Goal: Transaction & Acquisition: Purchase product/service

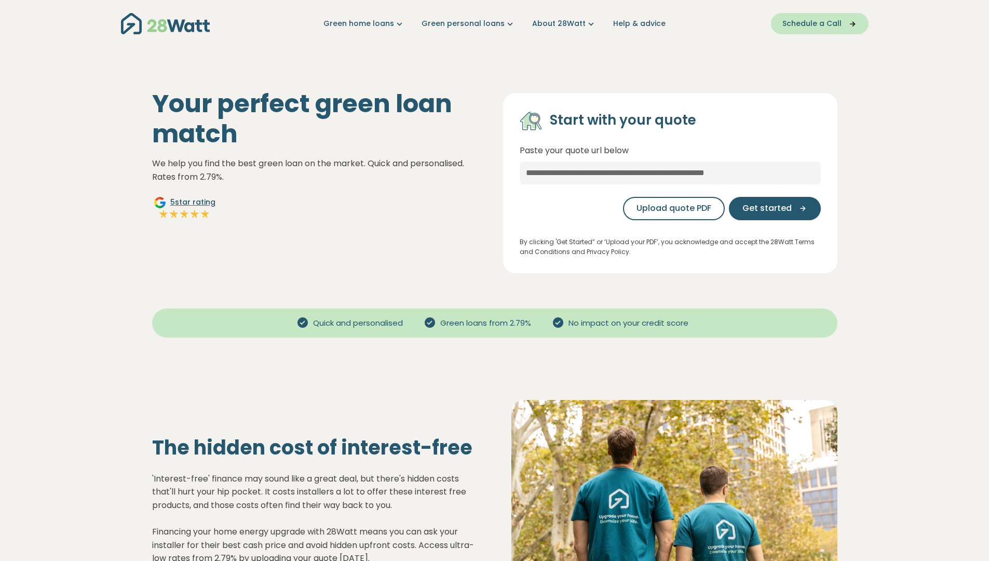
click at [798, 24] on span "Schedule a Call" at bounding box center [812, 23] width 59 height 11
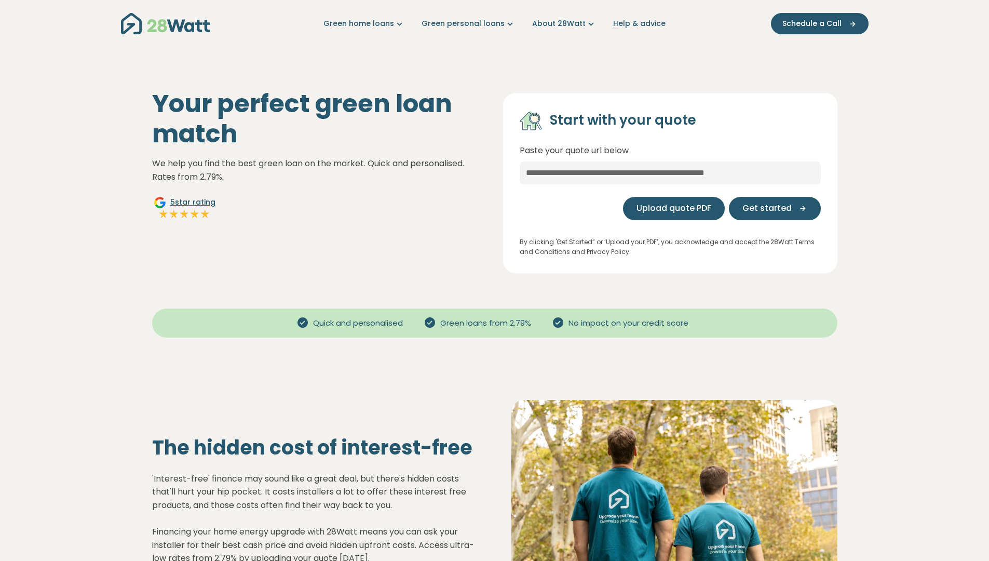
click at [668, 209] on span "Upload quote PDF" at bounding box center [674, 208] width 75 height 12
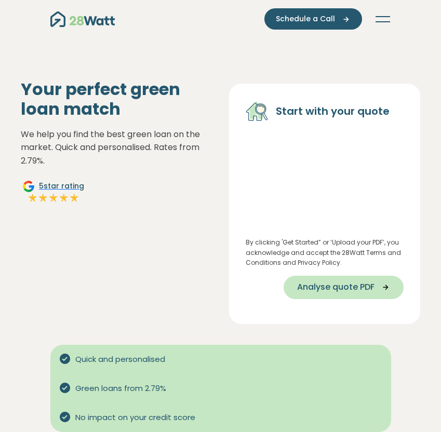
click at [338, 283] on span "Analyse quote PDF" at bounding box center [335, 287] width 77 height 12
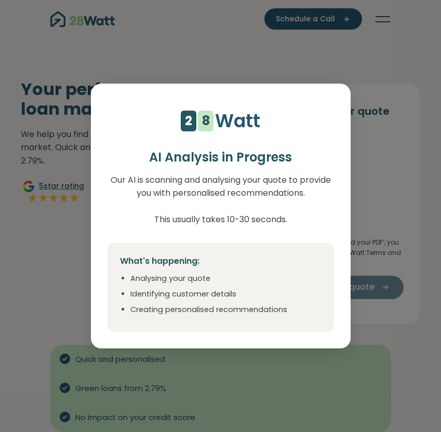
select select "***"
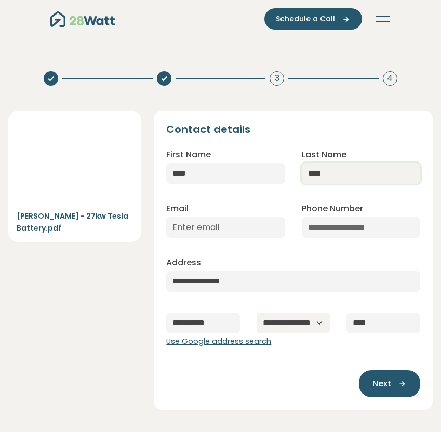
click at [347, 177] on input "****" at bounding box center [361, 173] width 118 height 21
type input "**********"
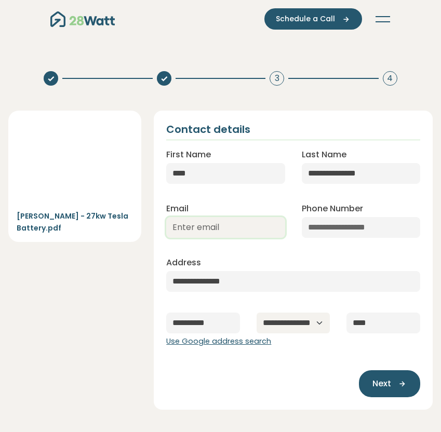
type input "[EMAIL_ADDRESS][DOMAIN_NAME]"
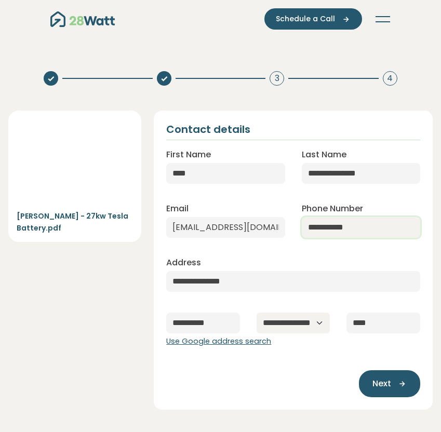
click at [343, 224] on input "**********" at bounding box center [361, 227] width 118 height 21
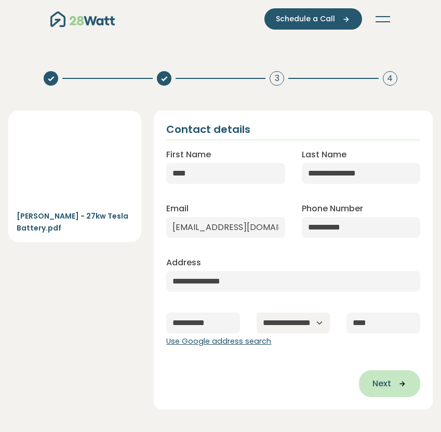
click at [387, 378] on span "Next" at bounding box center [381, 384] width 19 height 12
type input "**********"
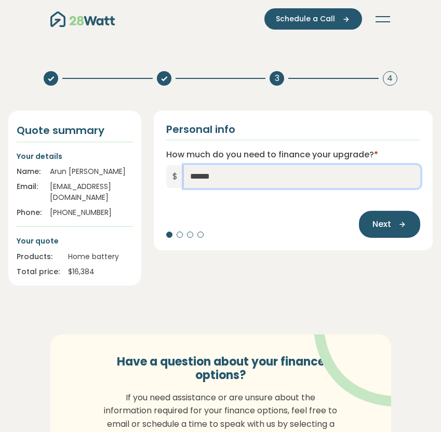
click at [196, 176] on input "******" at bounding box center [302, 176] width 236 height 23
type input "******"
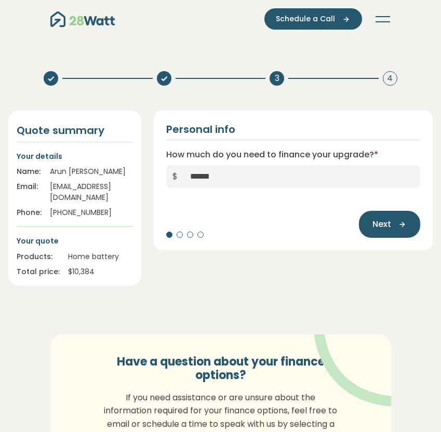
click at [286, 263] on div "Personal info How much do you need to finance your upgrade? * $ ****** Next" at bounding box center [293, 198] width 291 height 175
click at [376, 228] on span "Next" at bounding box center [381, 224] width 19 height 12
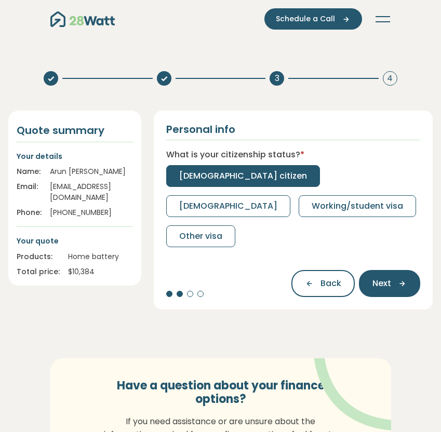
click at [233, 173] on span "[DEMOGRAPHIC_DATA] citizen" at bounding box center [243, 176] width 128 height 12
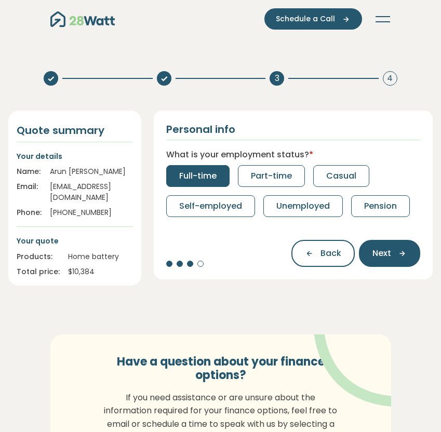
click at [219, 177] on button "Full-time" at bounding box center [197, 176] width 63 height 22
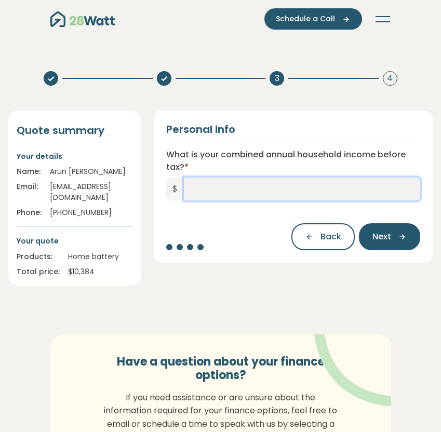
click at [220, 188] on input "What is your combined annual household income before tax? *" at bounding box center [302, 189] width 236 height 23
type input "*******"
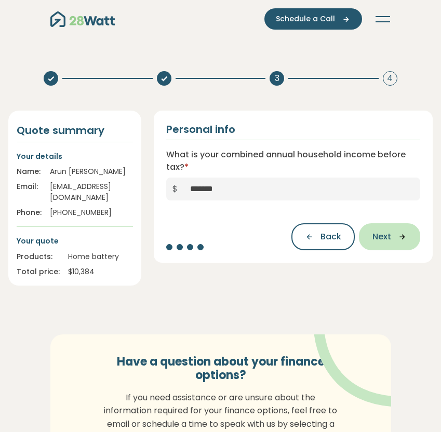
click at [385, 242] on span "Next" at bounding box center [381, 237] width 19 height 12
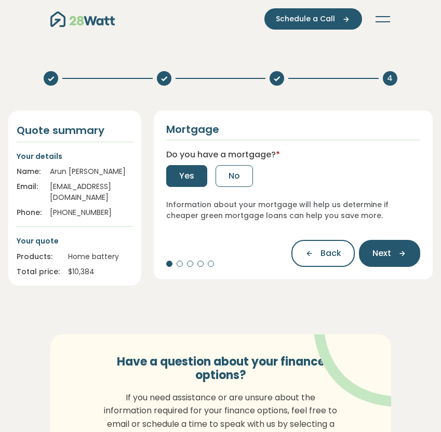
click at [182, 178] on span "Yes" at bounding box center [186, 176] width 15 height 12
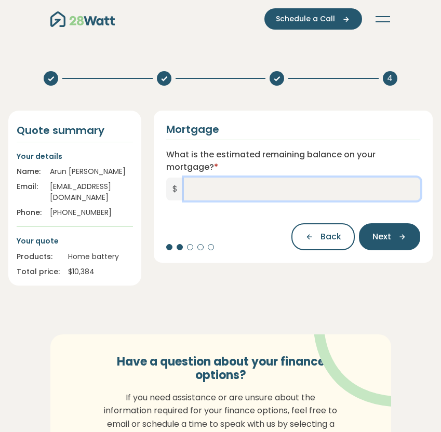
click at [210, 196] on input "What is the estimated remaining balance on your mortgage? *" at bounding box center [302, 189] width 236 height 23
type input "*******"
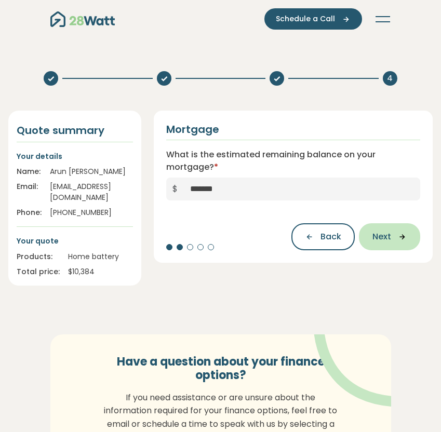
click at [382, 244] on button "Next" at bounding box center [389, 236] width 61 height 27
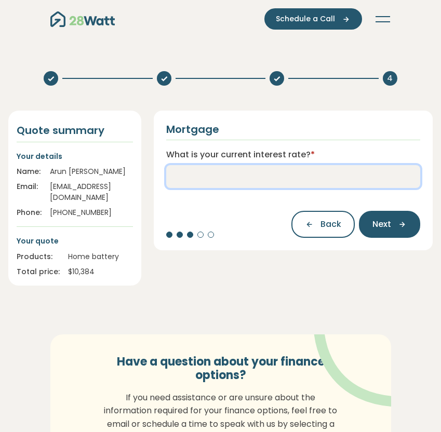
click at [332, 170] on input "What is your current interest rate? *" at bounding box center [293, 176] width 254 height 23
type input "****"
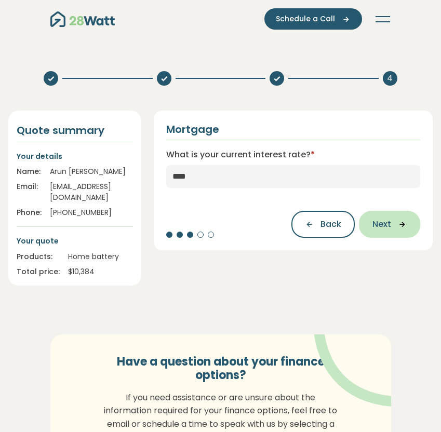
click at [373, 228] on span "Next" at bounding box center [381, 224] width 19 height 12
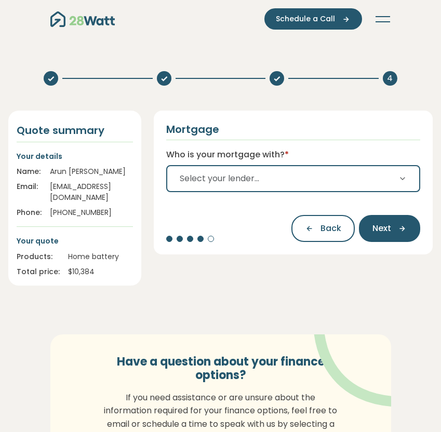
click at [365, 189] on button "Select your lender..." at bounding box center [293, 178] width 254 height 27
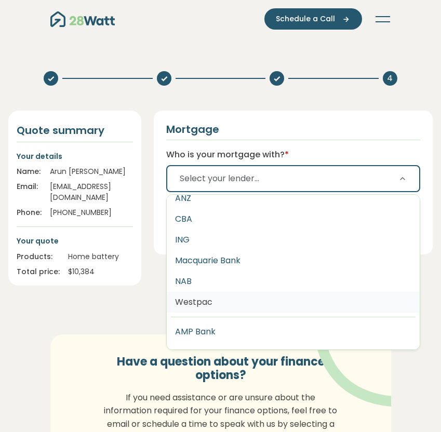
scroll to position [2, 0]
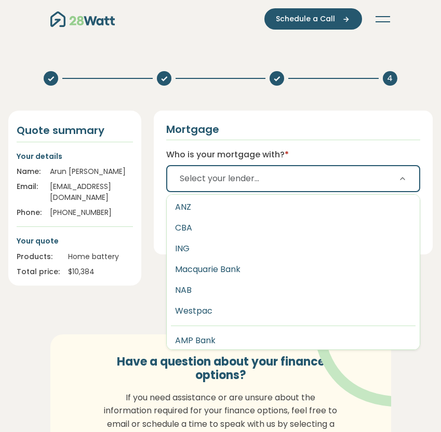
click at [339, 186] on button "Select your lender..." at bounding box center [293, 178] width 254 height 27
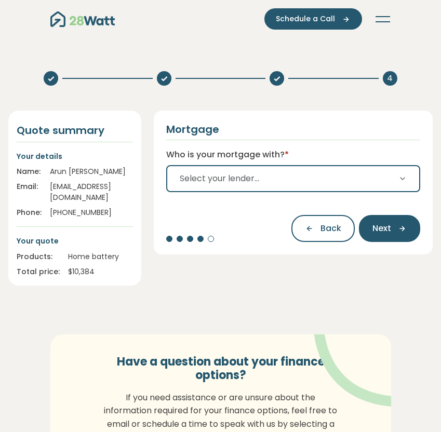
click at [339, 186] on button "Select your lender..." at bounding box center [293, 178] width 254 height 27
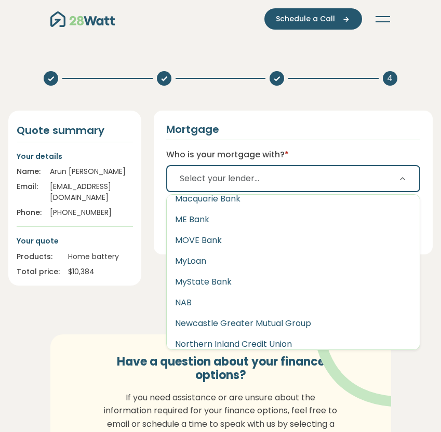
scroll to position [1161, 0]
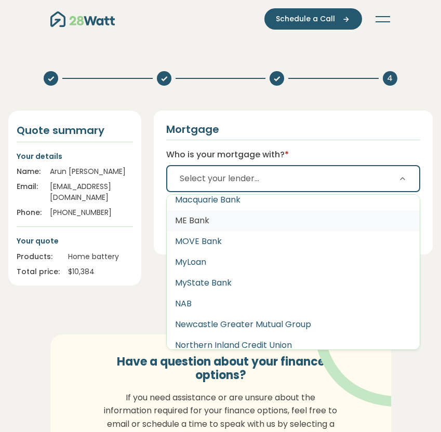
click at [306, 225] on button "ME Bank" at bounding box center [293, 220] width 253 height 21
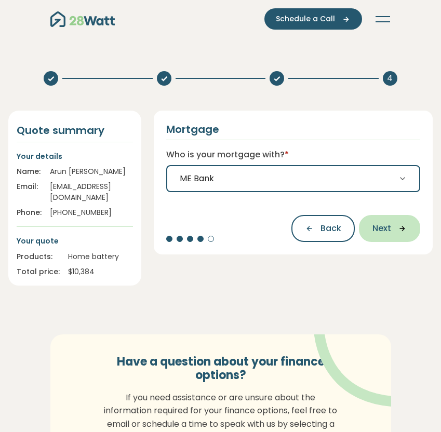
click at [387, 231] on span "Next" at bounding box center [381, 228] width 19 height 12
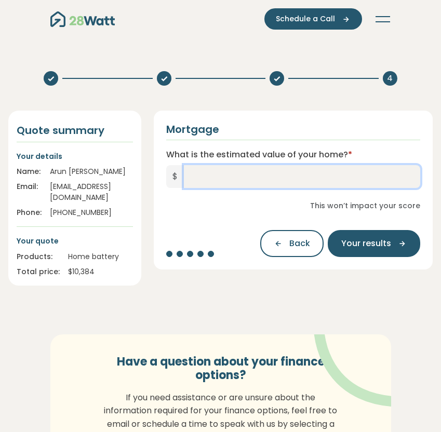
click at [352, 180] on input "What is the estimated value of your home? *" at bounding box center [302, 176] width 236 height 23
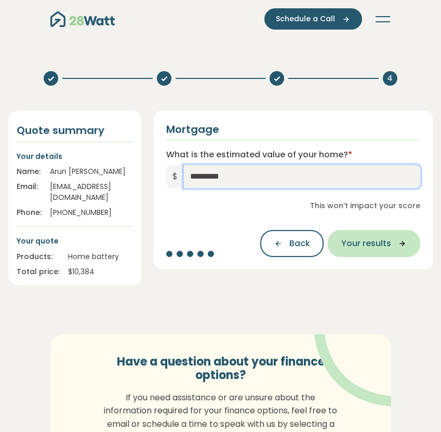
type input "*********"
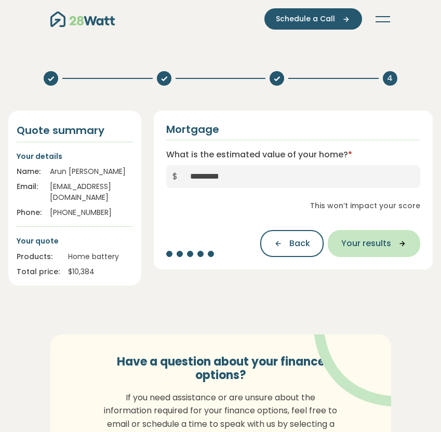
click at [387, 245] on span "Your results" at bounding box center [366, 243] width 50 height 12
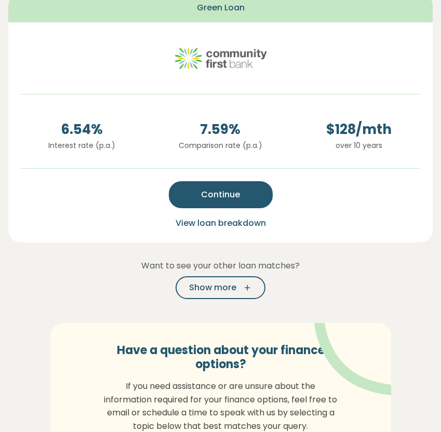
scroll to position [234, 0]
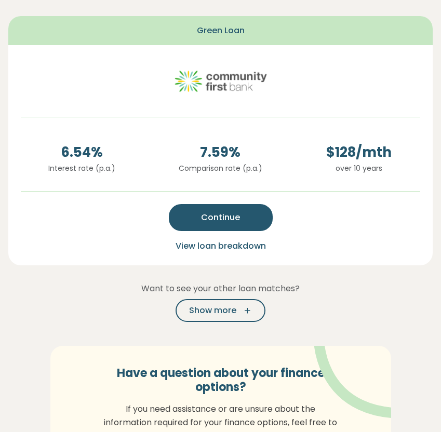
drag, startPoint x: 232, startPoint y: 213, endPoint x: 298, endPoint y: 124, distance: 111.1
click at [298, 124] on div "6.54 % Interest rate (p.a.) 7.59 % Comparison rate (p.a.) $ 128 /mth over 10 ye…" at bounding box center [220, 155] width 424 height 220
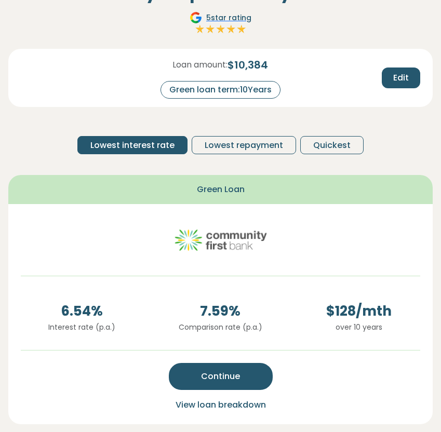
scroll to position [75, 0]
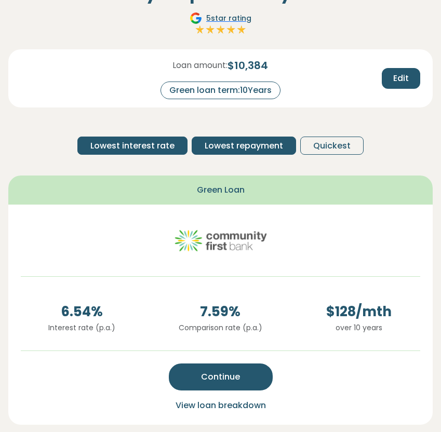
click at [252, 149] on span "Lowest repayment" at bounding box center [244, 146] width 78 height 12
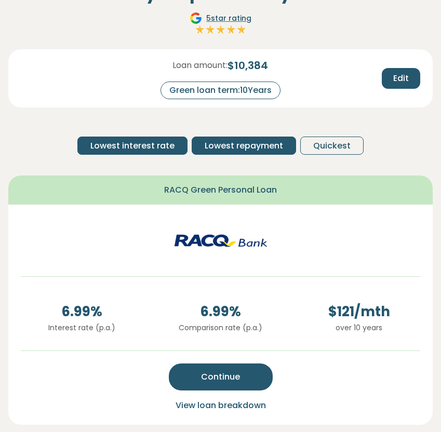
click at [157, 146] on span "Lowest interest rate" at bounding box center [132, 146] width 84 height 12
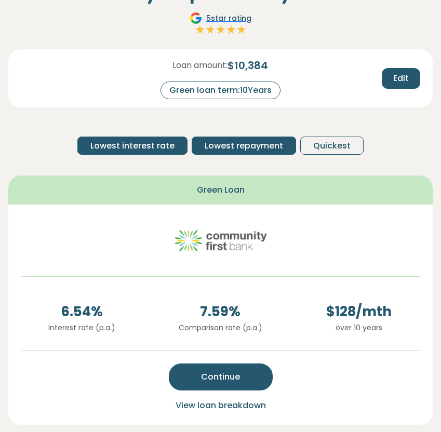
click at [236, 146] on span "Lowest repayment" at bounding box center [244, 146] width 78 height 12
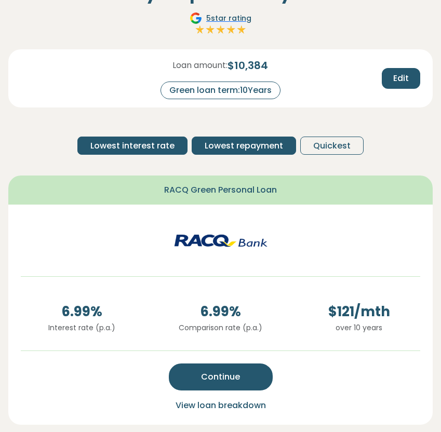
click at [164, 142] on span "Lowest interest rate" at bounding box center [132, 146] width 84 height 12
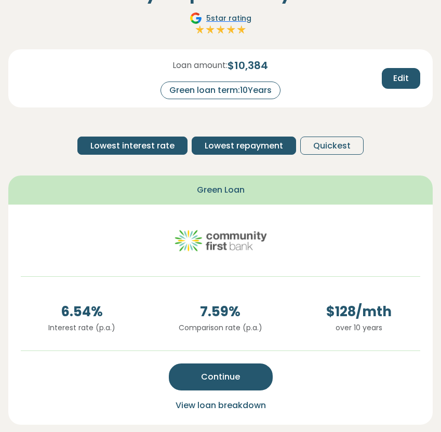
click at [226, 144] on span "Lowest repayment" at bounding box center [244, 146] width 78 height 12
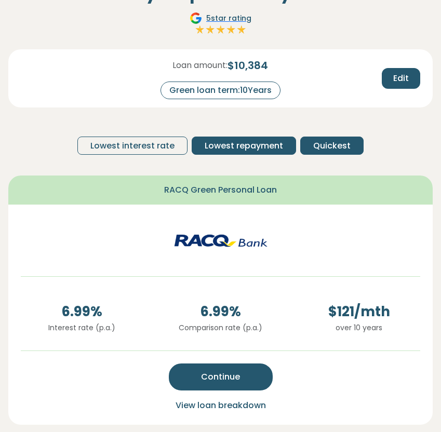
click at [328, 142] on span "Quickest" at bounding box center [331, 146] width 37 height 12
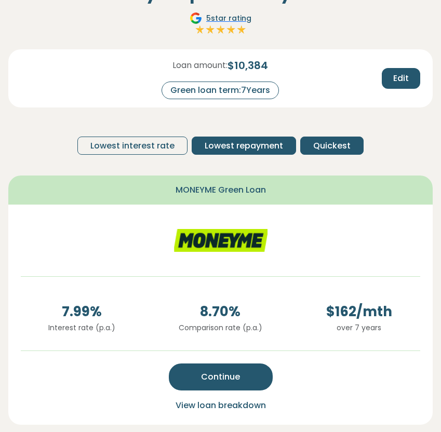
click at [262, 142] on span "Lowest repayment" at bounding box center [244, 146] width 78 height 12
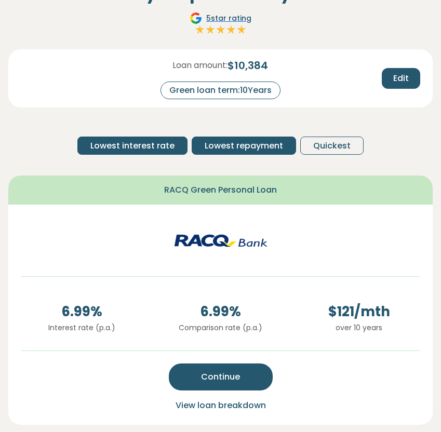
click at [162, 146] on span "Lowest interest rate" at bounding box center [132, 146] width 84 height 12
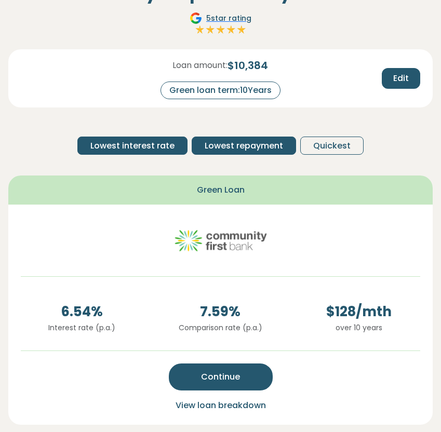
click at [259, 152] on span "Lowest repayment" at bounding box center [244, 146] width 78 height 12
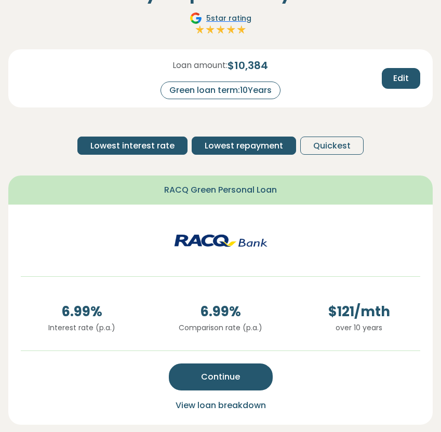
click at [154, 141] on span "Lowest interest rate" at bounding box center [132, 146] width 84 height 12
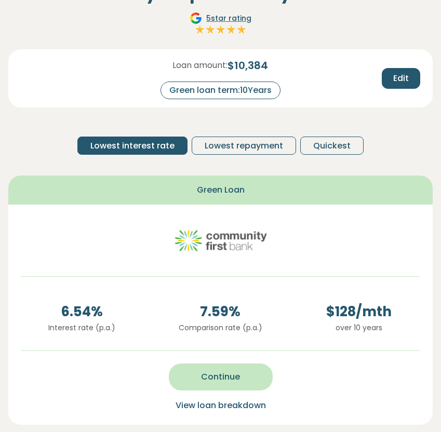
click at [219, 373] on span "Continue" at bounding box center [220, 377] width 39 height 12
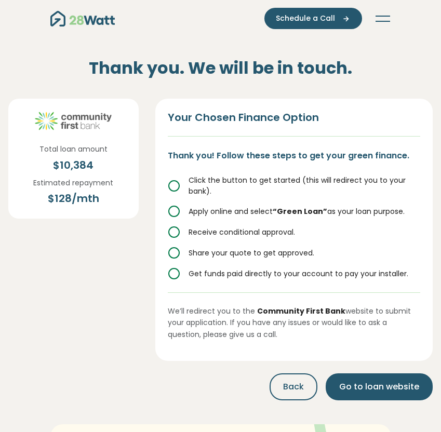
scroll to position [0, 0]
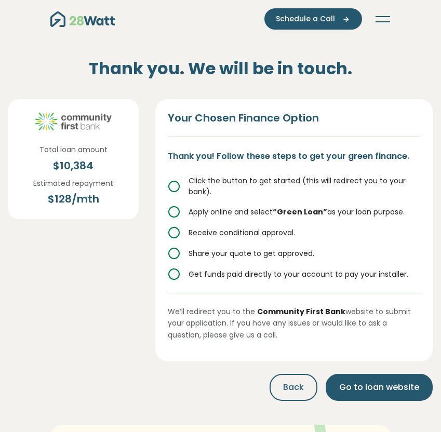
click at [173, 255] on icon at bounding box center [174, 253] width 12 height 12
click at [178, 255] on icon at bounding box center [174, 253] width 12 height 12
click at [176, 254] on icon at bounding box center [174, 253] width 12 height 12
click at [177, 187] on icon at bounding box center [174, 186] width 12 height 12
click at [175, 186] on icon at bounding box center [174, 186] width 12 height 12
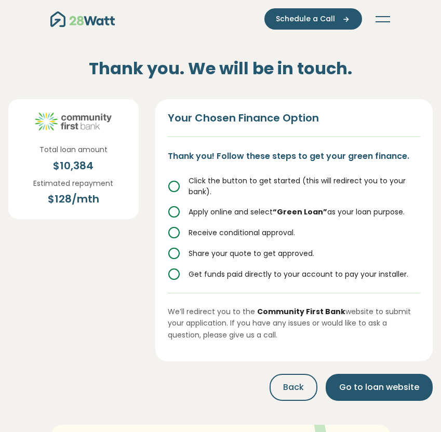
click at [175, 213] on icon at bounding box center [174, 212] width 12 height 12
click at [175, 223] on div "Click the button to get started (this will redirect you to your bank). Apply on…" at bounding box center [294, 228] width 252 height 105
click at [173, 245] on div "Click the button to get started (this will redirect you to your bank). Apply on…" at bounding box center [294, 228] width 252 height 105
drag, startPoint x: 175, startPoint y: 251, endPoint x: 176, endPoint y: 258, distance: 7.4
click at [175, 251] on icon at bounding box center [174, 253] width 12 height 12
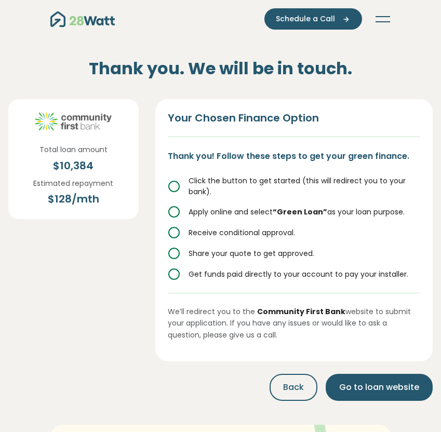
click at [179, 279] on icon at bounding box center [174, 274] width 12 height 12
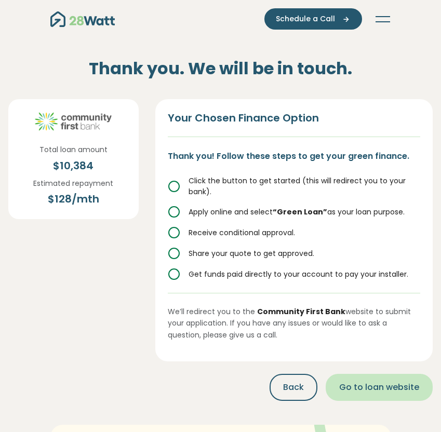
click at [371, 382] on span "Go to loan website" at bounding box center [379, 387] width 80 height 12
